Goal: Register for event/course

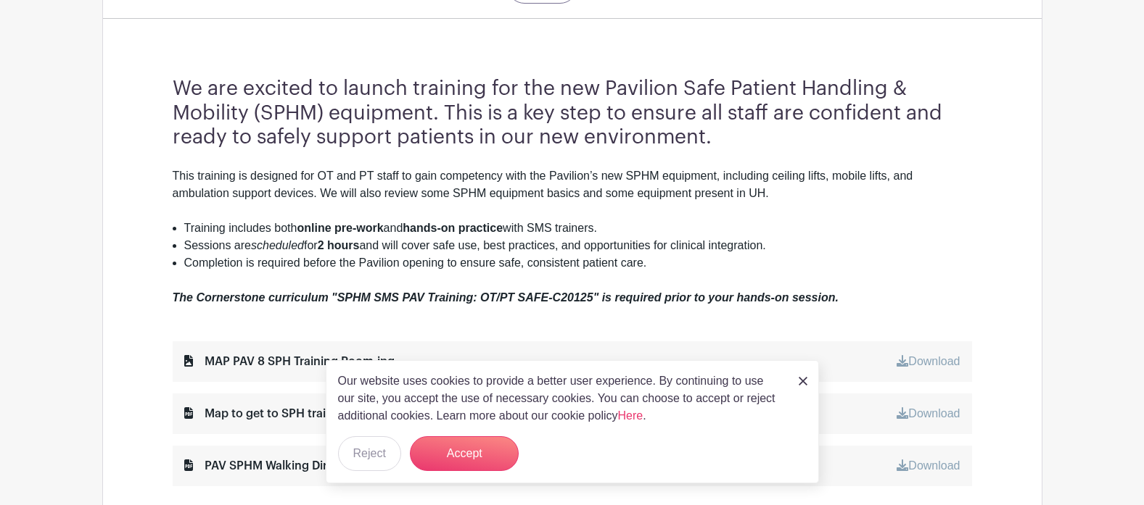
scroll to position [580, 0]
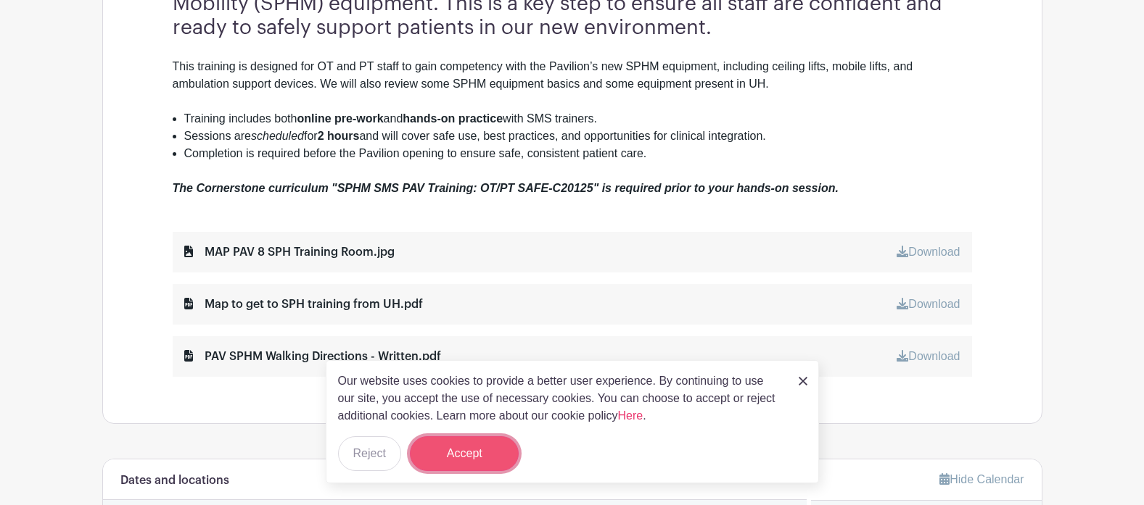
click at [479, 455] on button "Accept" at bounding box center [464, 454] width 109 height 35
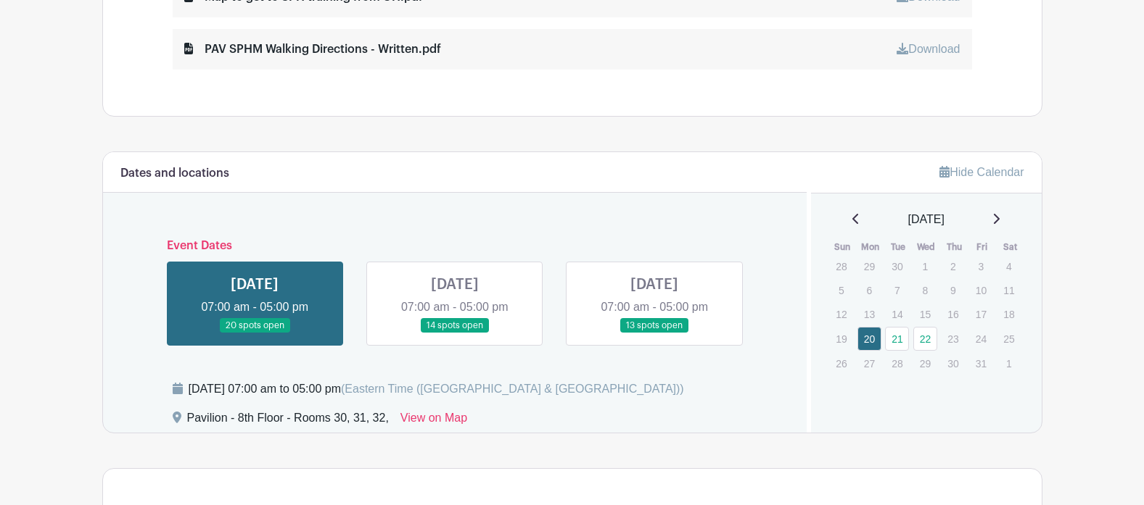
scroll to position [896, 0]
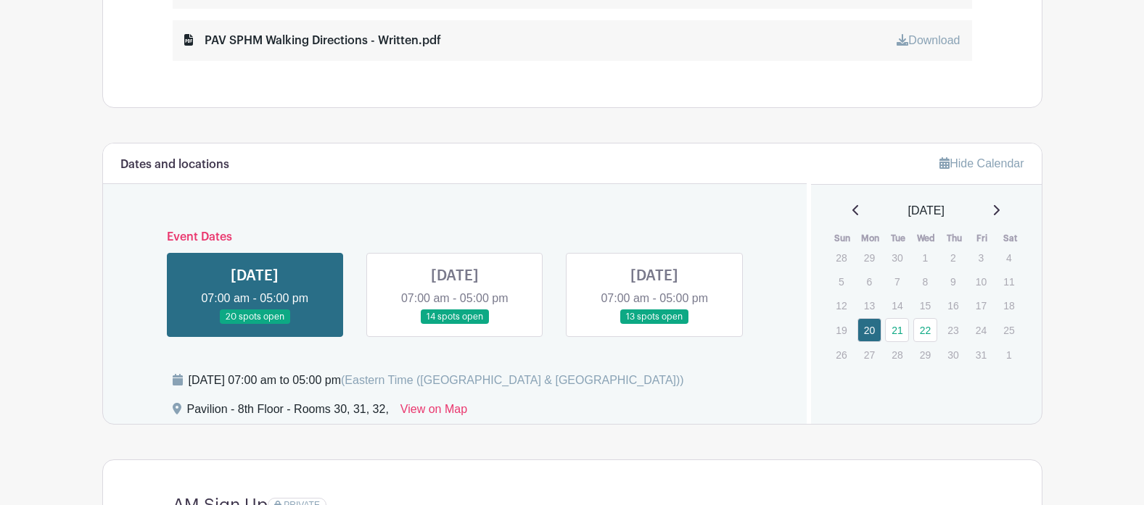
click at [455, 325] on link at bounding box center [455, 325] width 0 height 0
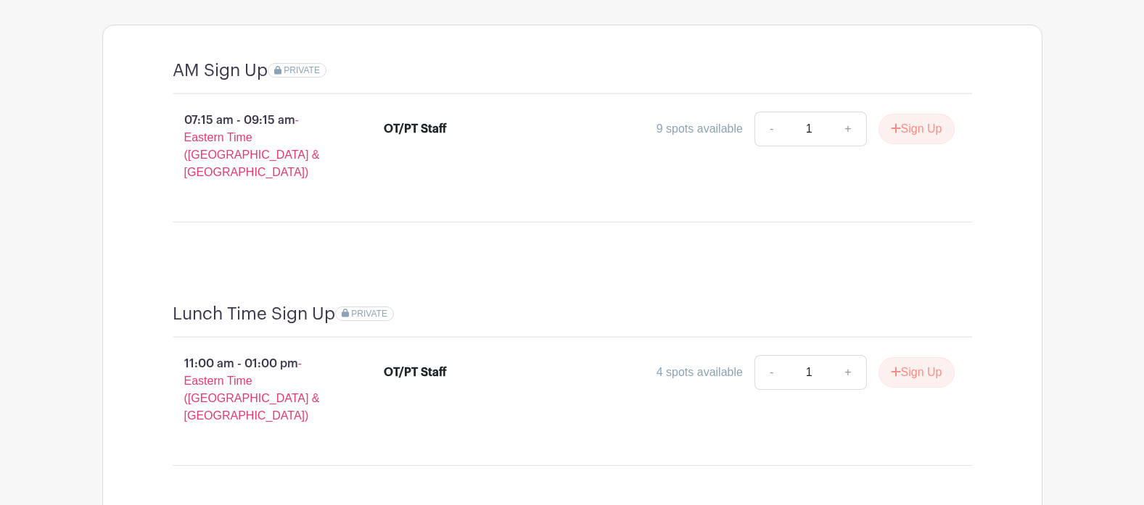
scroll to position [1041, 0]
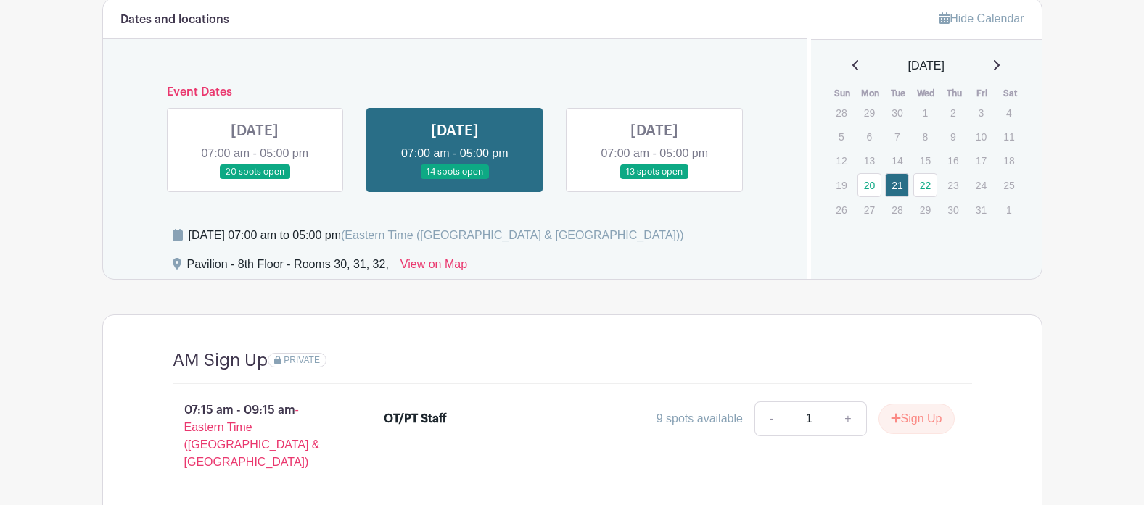
click at [255, 180] on link at bounding box center [255, 180] width 0 height 0
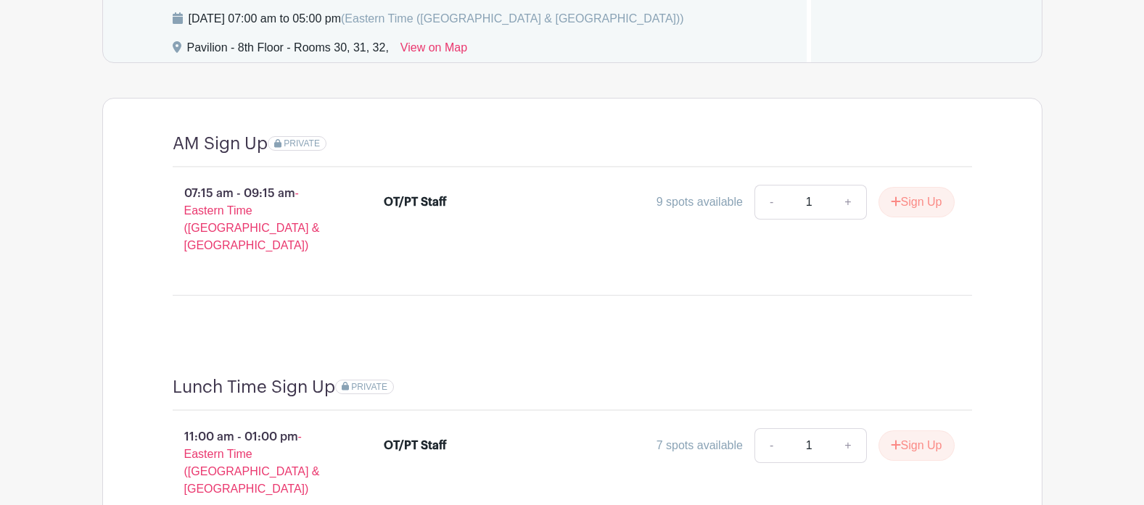
scroll to position [1259, 0]
click at [903, 199] on button "Sign Up" at bounding box center [916, 201] width 76 height 30
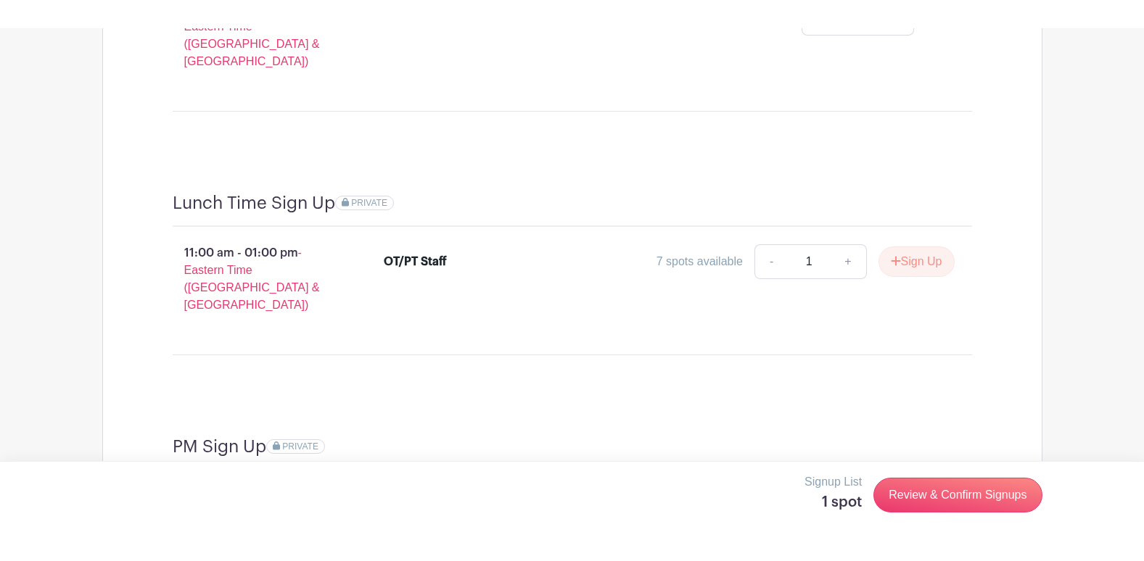
scroll to position [1476, 0]
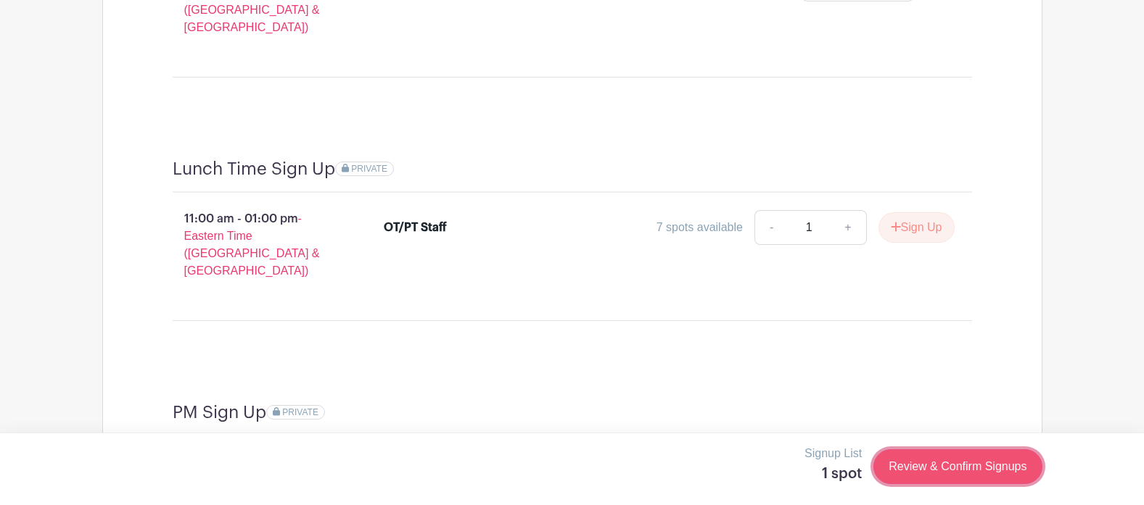
click at [954, 471] on link "Review & Confirm Signups" at bounding box center [957, 467] width 168 height 35
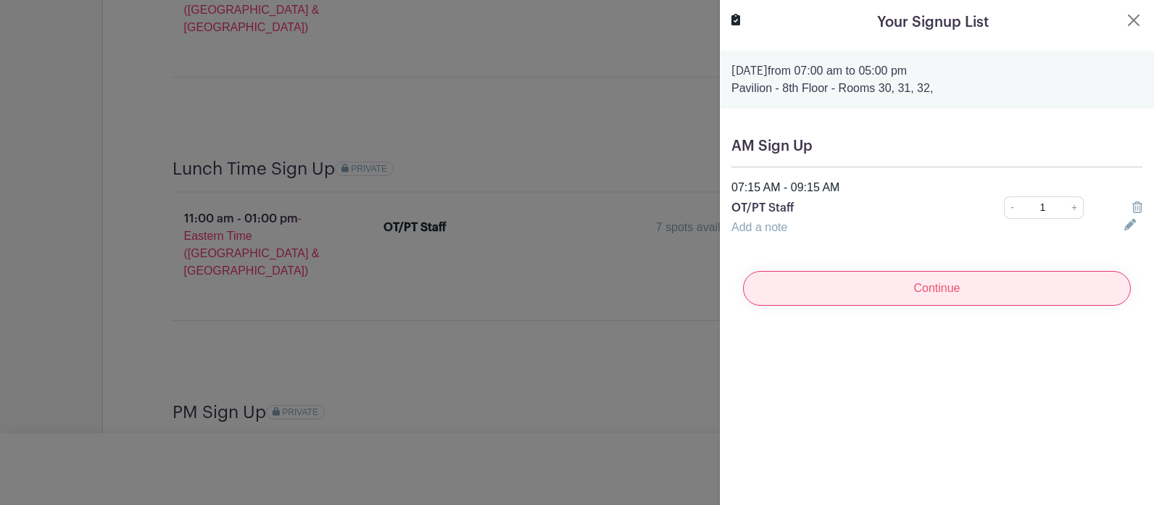
click at [912, 284] on input "Continue" at bounding box center [937, 288] width 388 height 35
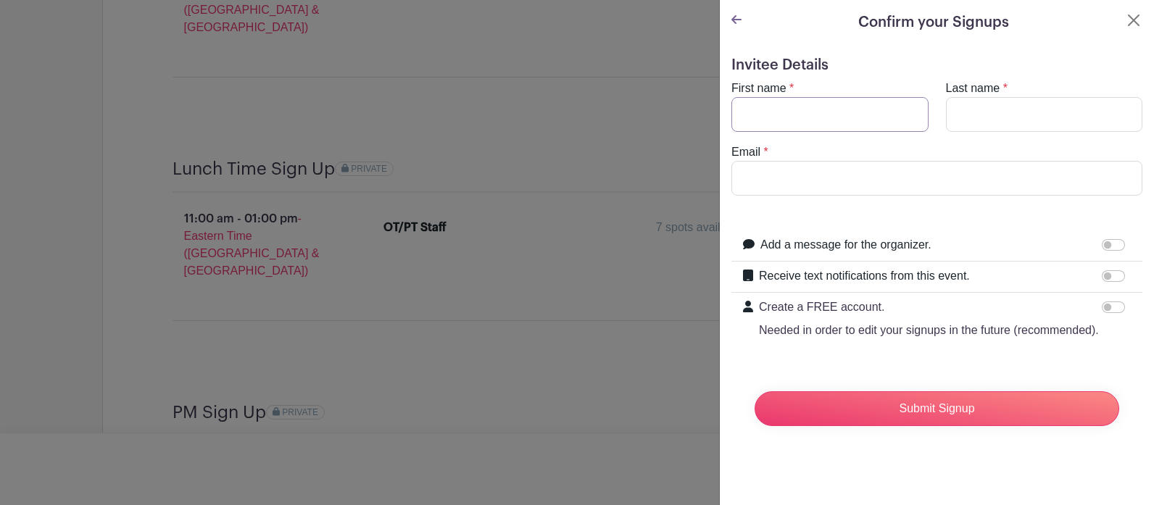
click at [793, 118] on input "First name" at bounding box center [830, 114] width 197 height 35
type input "[PERSON_NAME]"
type input "[EMAIL_ADDRESS][DOMAIN_NAME]"
click at [1044, 382] on form "Invitee Details First name * [PERSON_NAME] Last name * [PERSON_NAME] Email * [E…" at bounding box center [937, 247] width 411 height 381
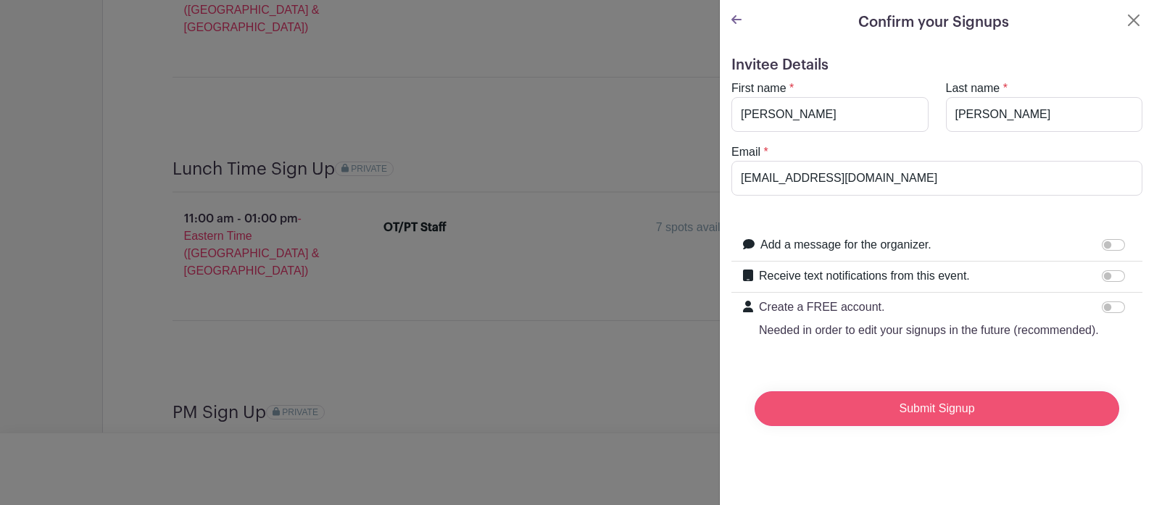
click at [946, 423] on input "Submit Signup" at bounding box center [937, 409] width 365 height 35
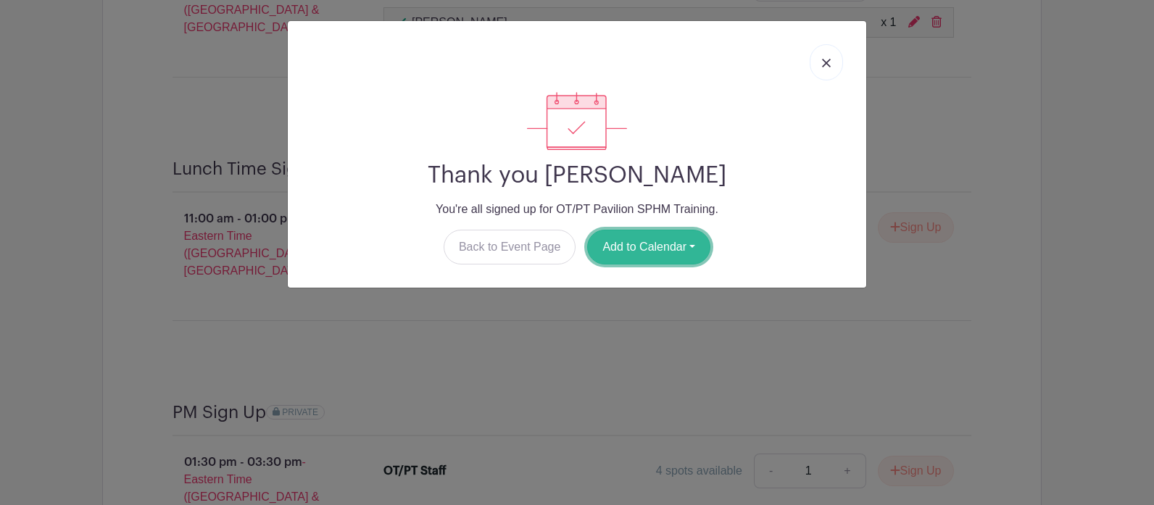
click at [641, 241] on button "Add to Calendar" at bounding box center [648, 247] width 123 height 35
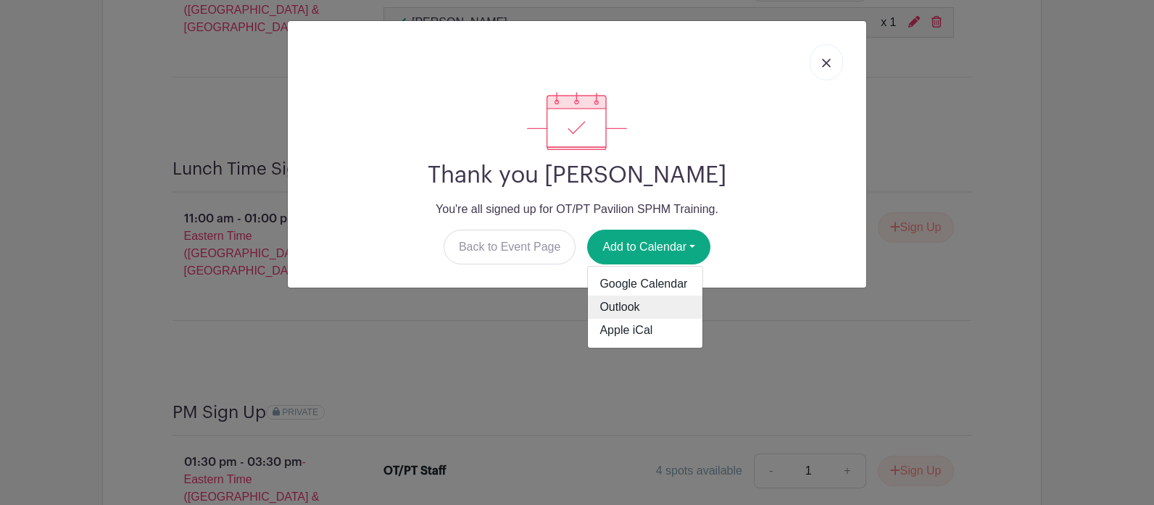
click at [632, 307] on link "Outlook" at bounding box center [645, 307] width 115 height 23
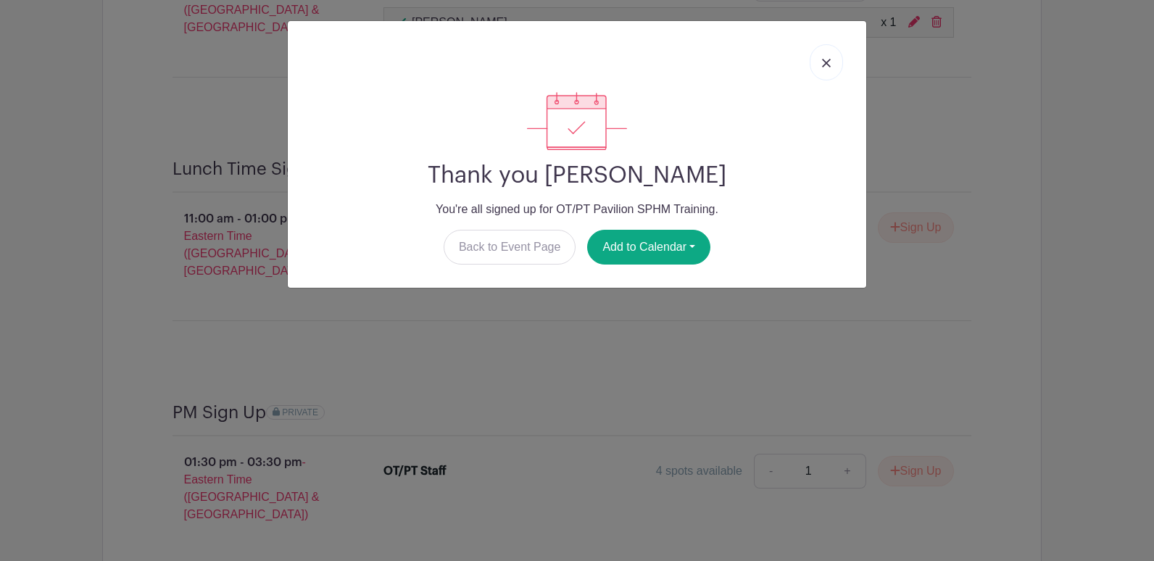
drag, startPoint x: 819, startPoint y: 57, endPoint x: 791, endPoint y: 68, distance: 29.6
click at [819, 57] on link at bounding box center [826, 62] width 33 height 36
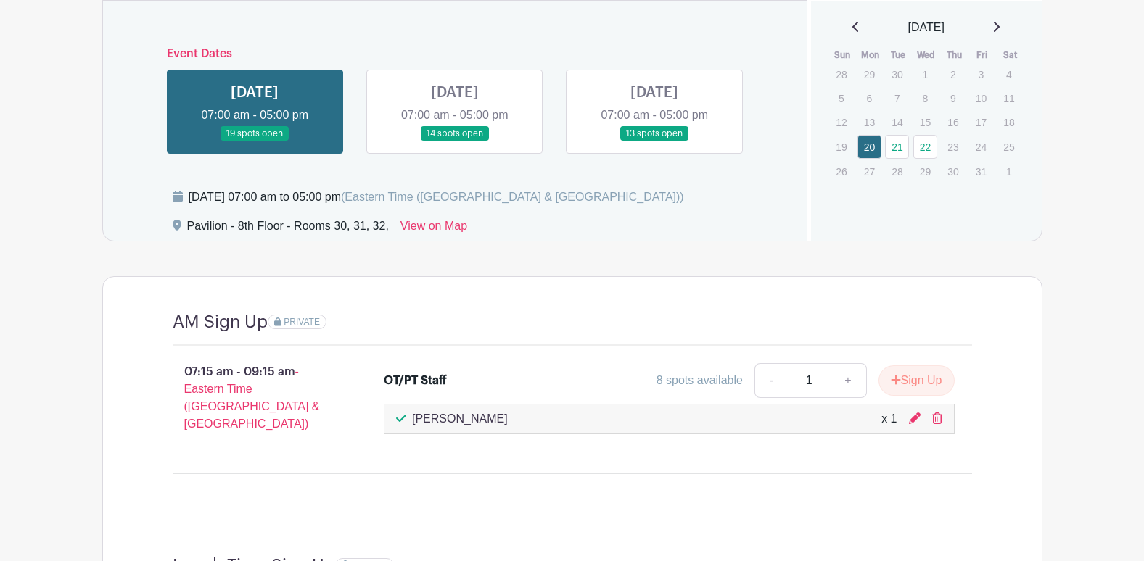
scroll to position [1041, 0]
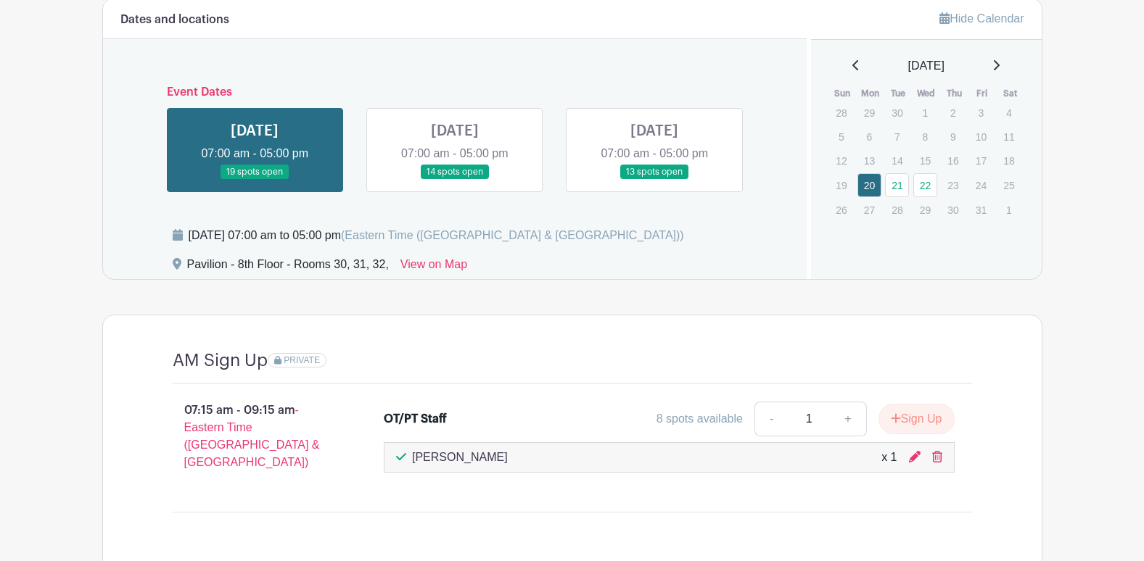
drag, startPoint x: 188, startPoint y: 264, endPoint x: 392, endPoint y: 266, distance: 204.5
click at [392, 266] on div "Pavilion - 8th Floor - Rooms 30, 31, 32, View on Map" at bounding box center [481, 267] width 617 height 23
copy div "Pavilion - 8th Floor - Rooms 30, 31, 32,"
